Goal: Information Seeking & Learning: Understand process/instructions

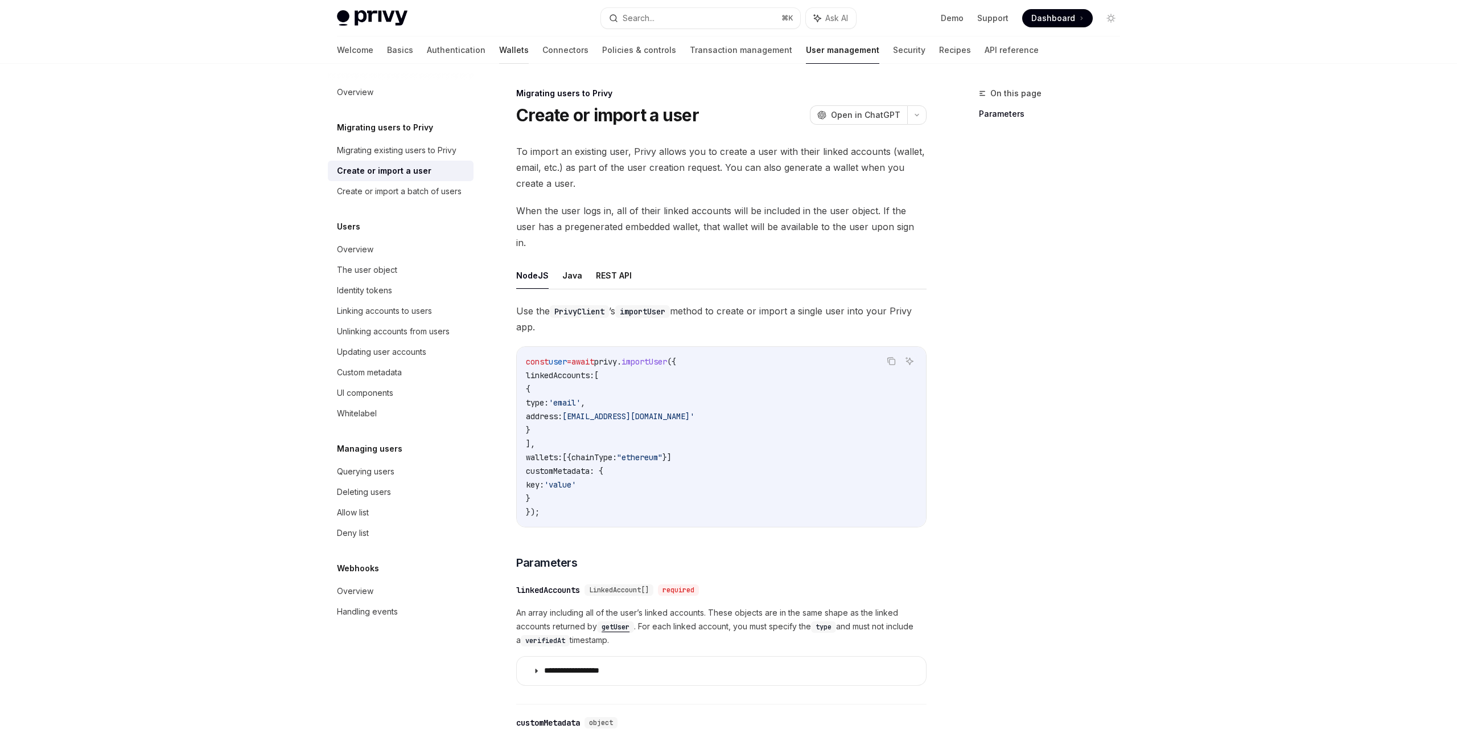
click at [499, 46] on link "Wallets" at bounding box center [514, 49] width 30 height 27
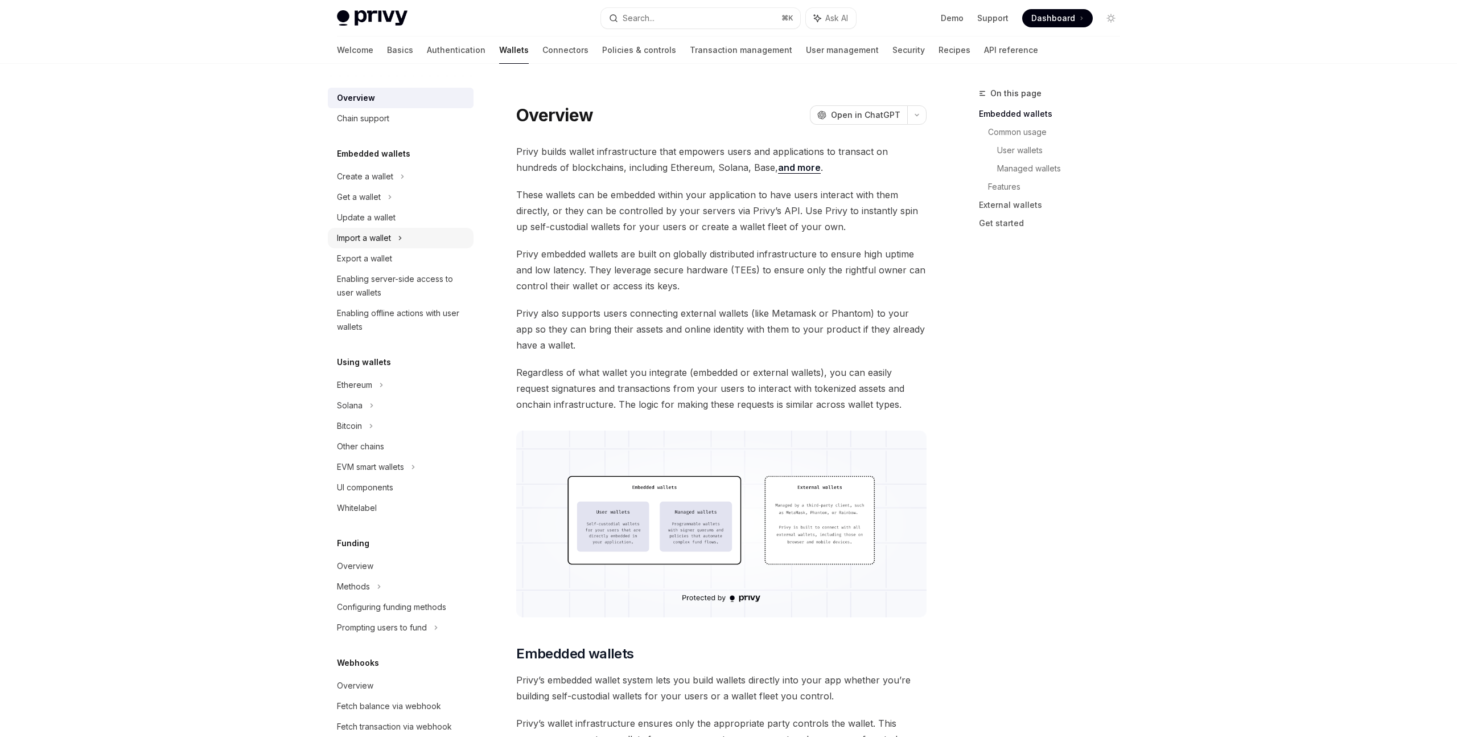
click at [383, 241] on div "Import a wallet" at bounding box center [364, 238] width 54 height 14
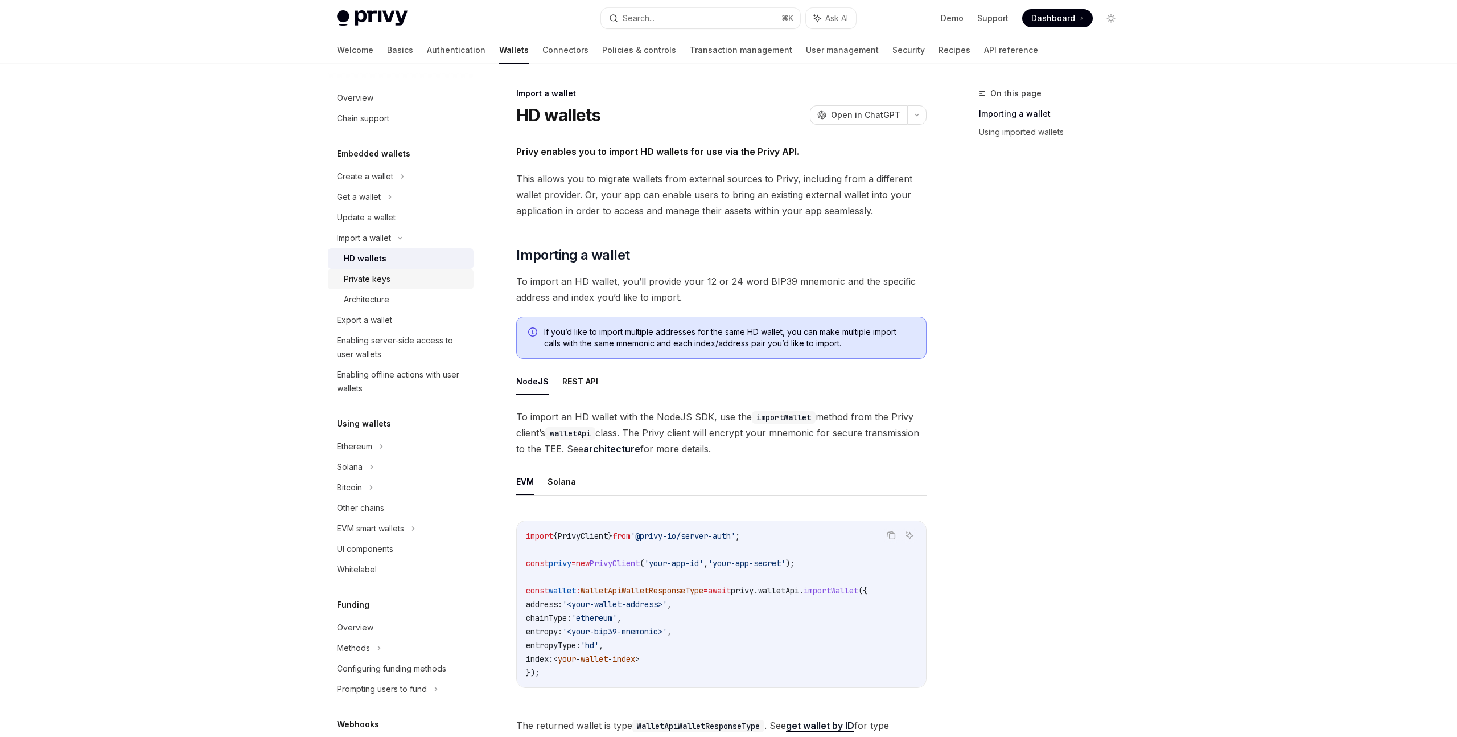
click at [424, 280] on div "Private keys" at bounding box center [405, 279] width 123 height 14
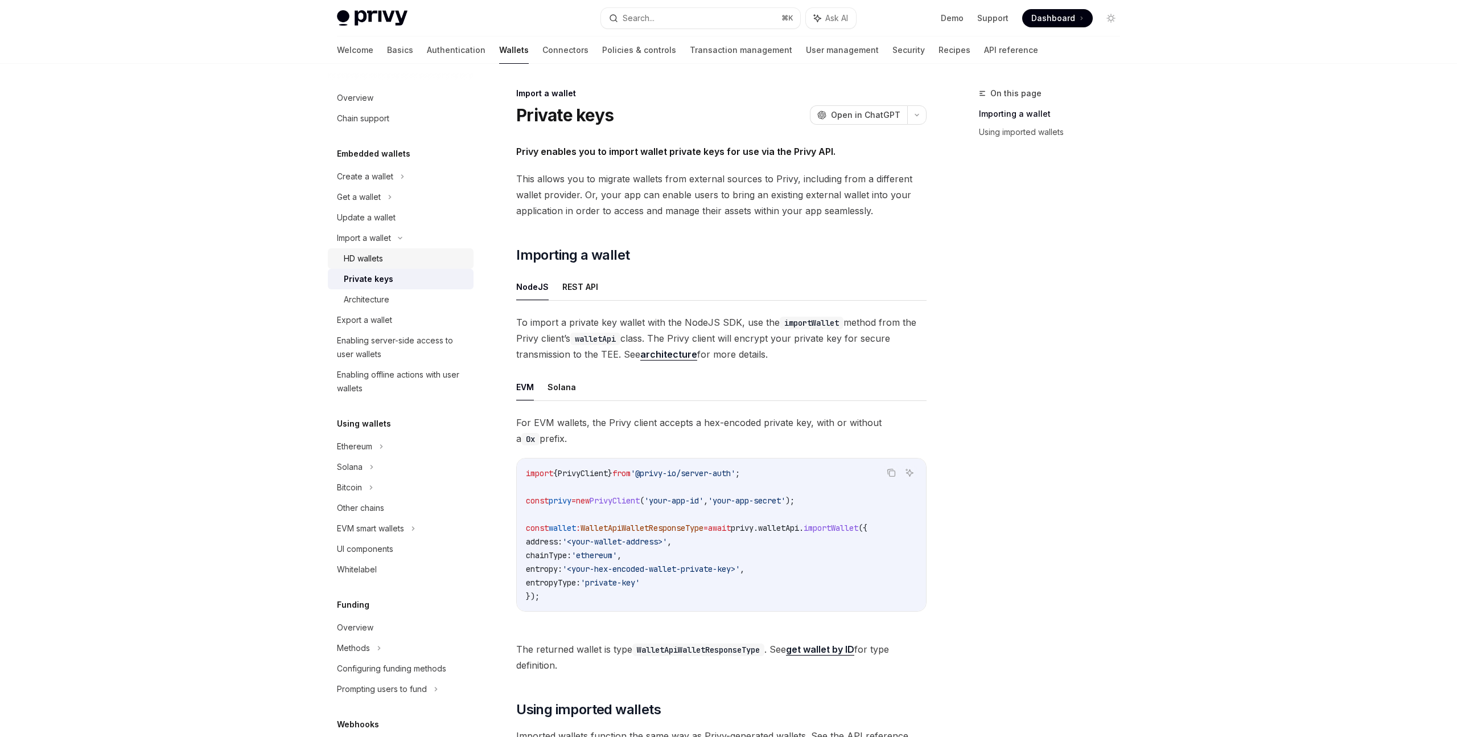
click at [439, 262] on div "HD wallets" at bounding box center [405, 259] width 123 height 14
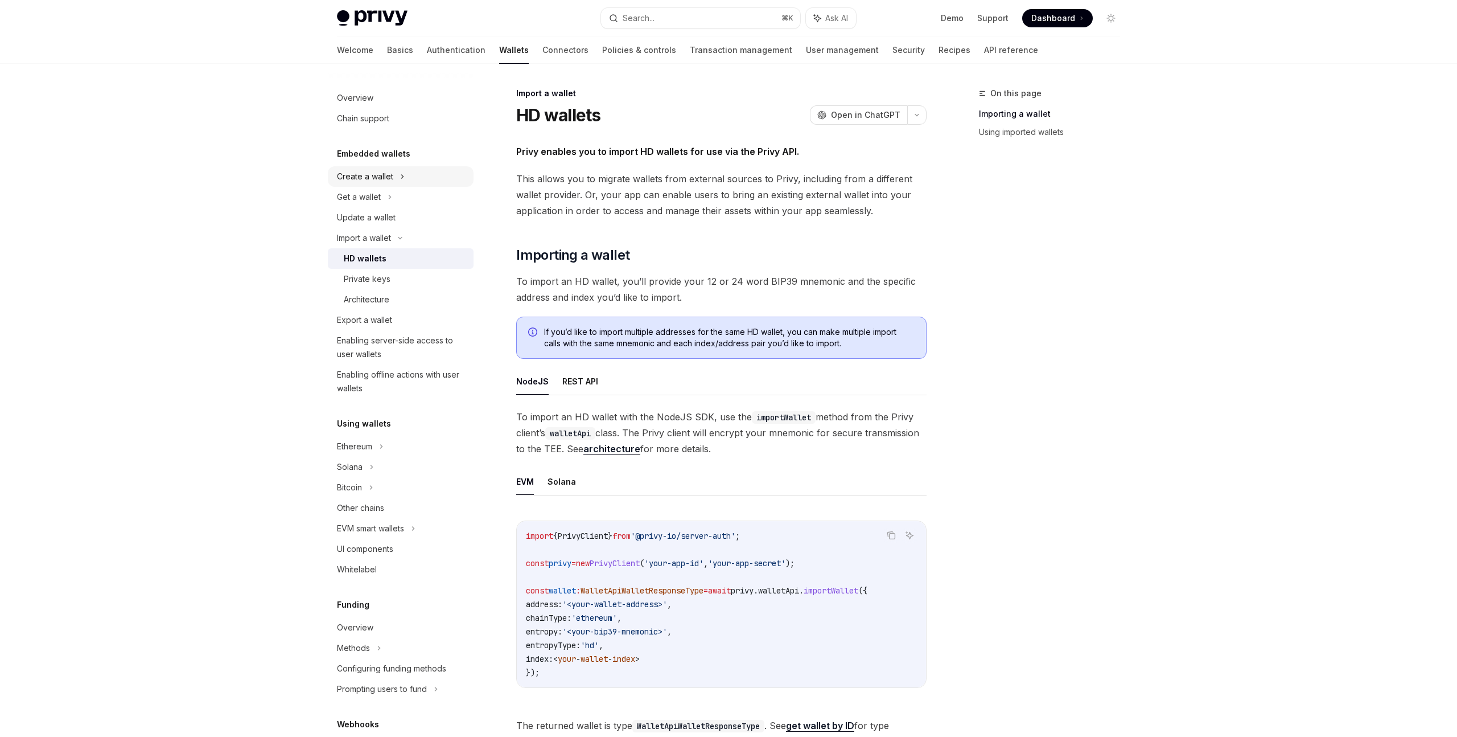
click at [415, 180] on div "Create a wallet" at bounding box center [401, 176] width 146 height 20
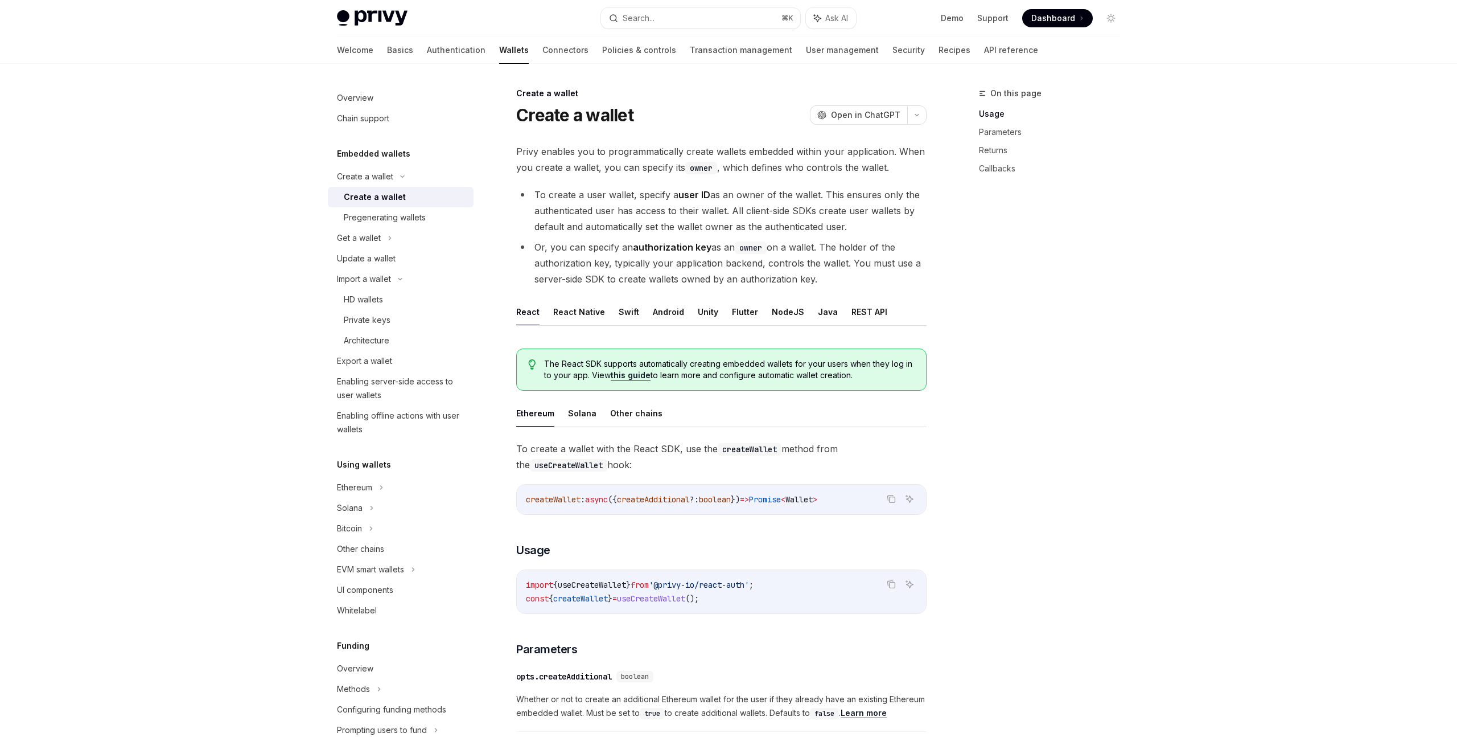
click at [562, 420] on ul "Ethereum Solana Other chains" at bounding box center [721, 413] width 410 height 27
click at [575, 418] on button "Solana" at bounding box center [582, 413] width 28 height 27
type textarea "*"
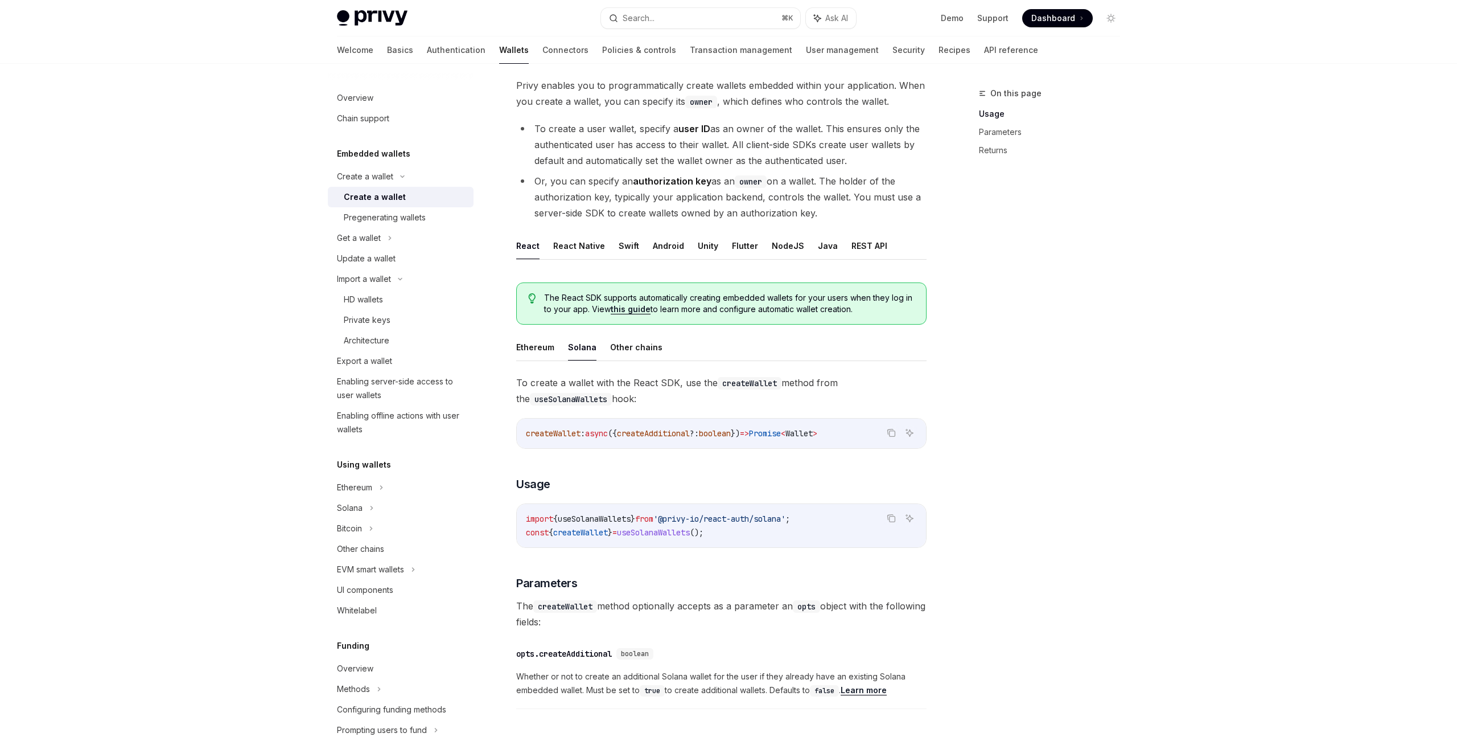
scroll to position [65, 0]
